Goal: Task Accomplishment & Management: Manage account settings

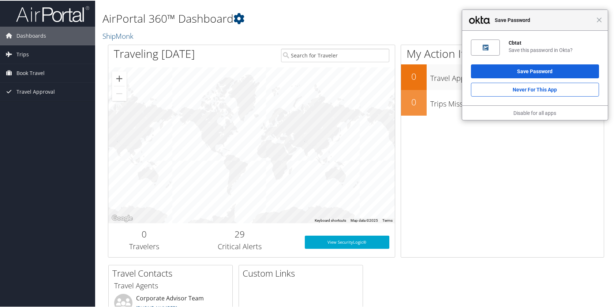
click at [596, 22] on div "Close Save Password" at bounding box center [536, 19] width 146 height 21
click at [41, 74] on span "Book Travel" at bounding box center [30, 72] width 28 height 18
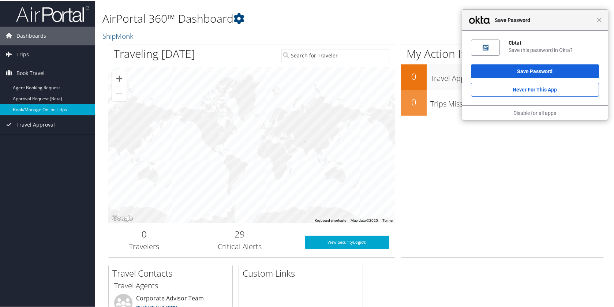
click at [38, 108] on link "Book/Manage Online Trips" at bounding box center [47, 109] width 95 height 11
click at [27, 127] on span "Travel Approval" at bounding box center [35, 124] width 38 height 18
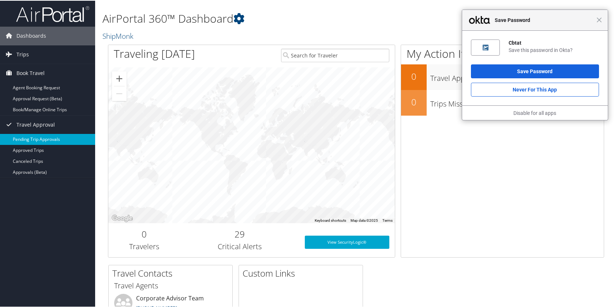
click at [27, 137] on link "Pending Trip Approvals" at bounding box center [47, 138] width 95 height 11
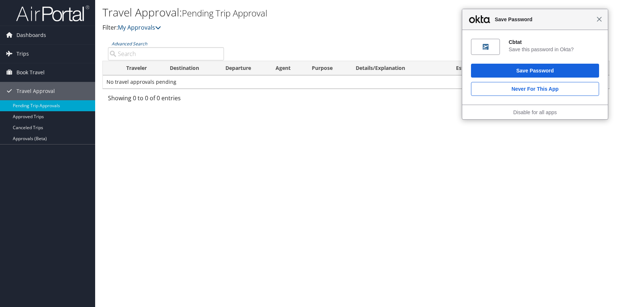
click at [599, 16] on span "Close" at bounding box center [599, 18] width 5 height 5
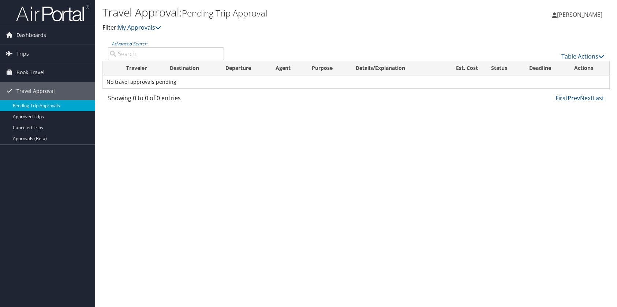
click at [599, 16] on span "[PERSON_NAME]" at bounding box center [579, 15] width 45 height 8
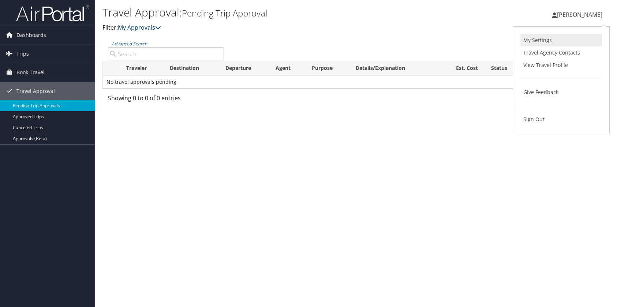
click at [571, 40] on link "My Settings" at bounding box center [562, 40] width 82 height 12
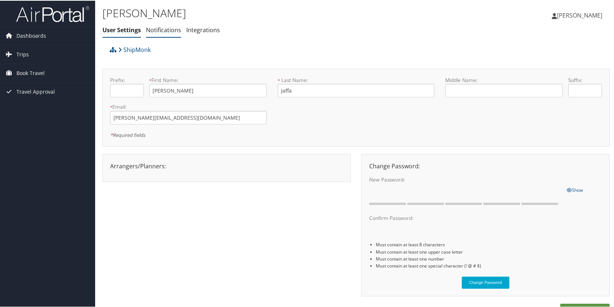
click at [165, 34] on li "Notifications" at bounding box center [163, 29] width 35 height 13
click at [164, 30] on link "Notifications" at bounding box center [163, 29] width 35 height 8
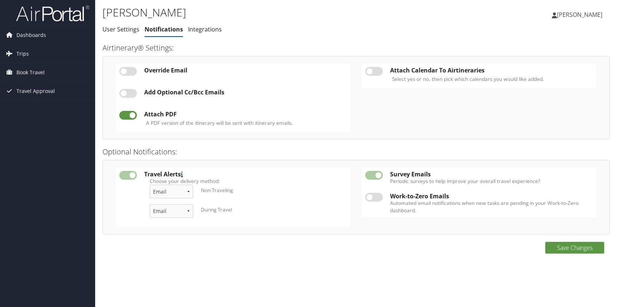
click at [376, 179] on td at bounding box center [374, 179] width 25 height 22
click at [47, 38] on link "Dashboards" at bounding box center [47, 35] width 95 height 18
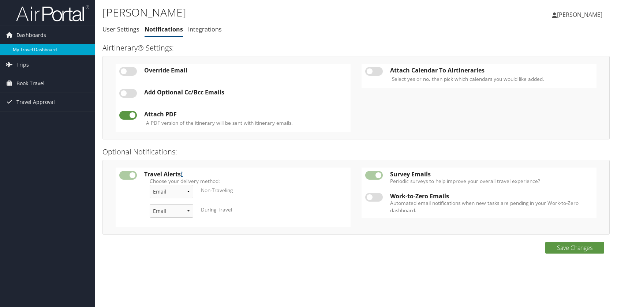
click at [44, 49] on link "My Travel Dashboard" at bounding box center [47, 49] width 95 height 11
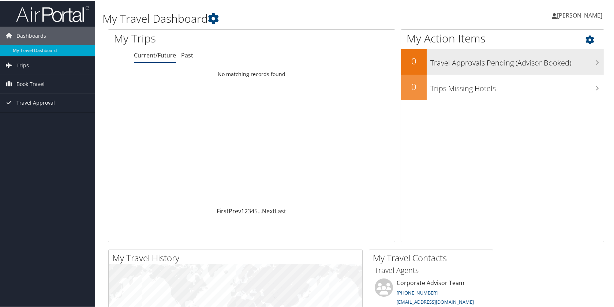
click at [591, 61] on h3 "Travel Approvals Pending (Advisor Booked)" at bounding box center [518, 60] width 174 height 14
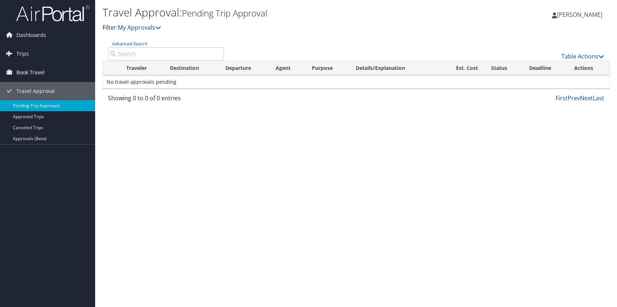
click at [33, 74] on span "Book Travel" at bounding box center [30, 72] width 28 height 18
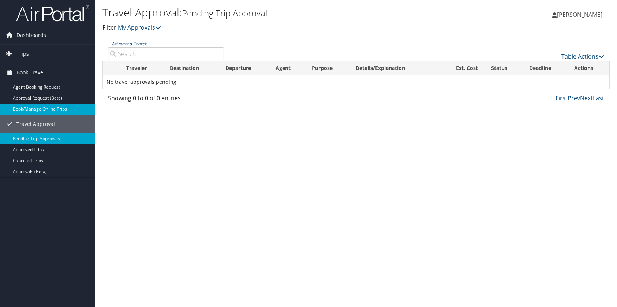
click at [40, 108] on link "Book/Manage Online Trips" at bounding box center [47, 109] width 95 height 11
click at [38, 73] on span "Book Travel" at bounding box center [30, 72] width 28 height 18
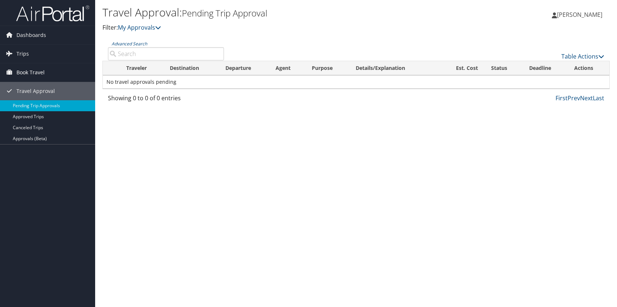
click at [38, 73] on span "Book Travel" at bounding box center [30, 72] width 28 height 18
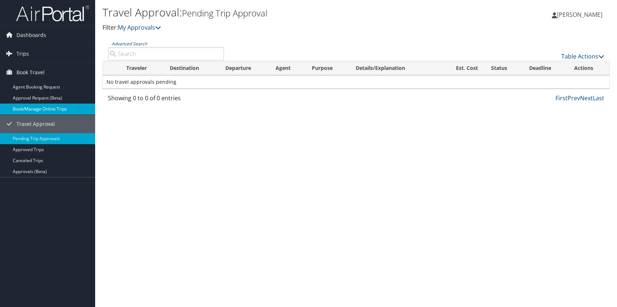
click at [40, 114] on link "Book/Manage Online Trips" at bounding box center [47, 109] width 95 height 11
click at [35, 68] on span "Book Travel" at bounding box center [30, 72] width 28 height 18
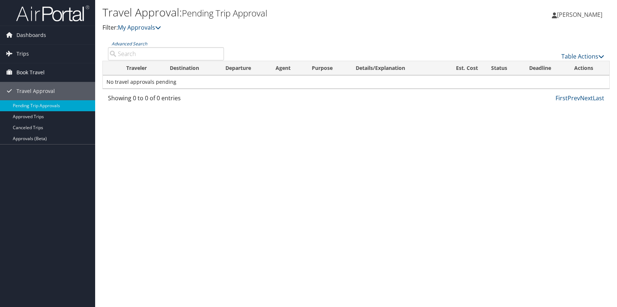
click at [36, 70] on span "Book Travel" at bounding box center [30, 72] width 28 height 18
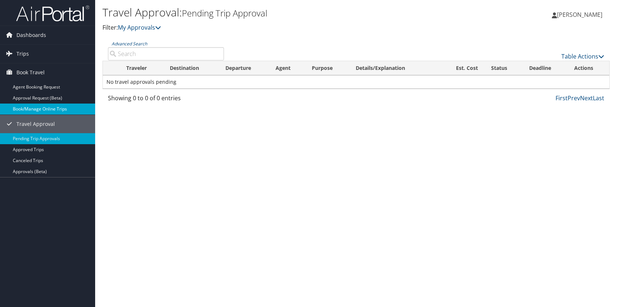
click at [40, 107] on link "Book/Manage Online Trips" at bounding box center [47, 109] width 95 height 11
